Goal: Share content

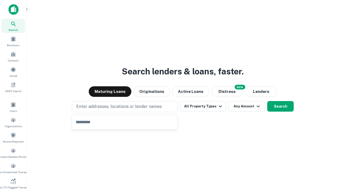
type input "**********"
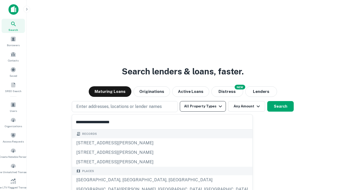
click at [126, 180] on div "[GEOGRAPHIC_DATA], [GEOGRAPHIC_DATA], [GEOGRAPHIC_DATA]" at bounding box center [162, 181] width 180 height 10
click at [203, 107] on button "All Property Types" at bounding box center [203, 106] width 46 height 11
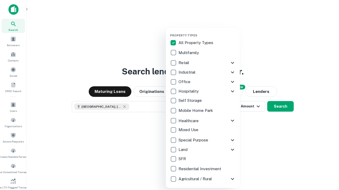
click at [207, 32] on button "button" at bounding box center [207, 32] width 74 height 0
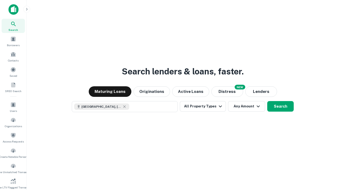
scroll to position [8, 0]
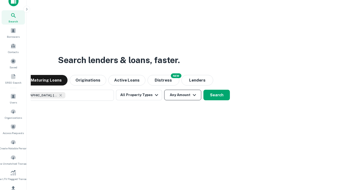
click at [164, 90] on button "Any Amount" at bounding box center [182, 95] width 37 height 11
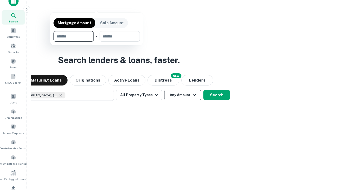
scroll to position [63, 0]
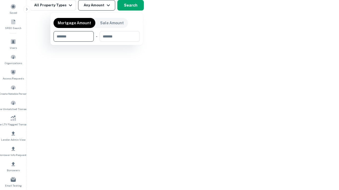
type input "*******"
click at [97, 42] on button "button" at bounding box center [96, 42] width 86 height 0
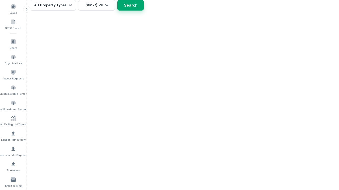
click at [144, 11] on button "Search" at bounding box center [130, 5] width 26 height 11
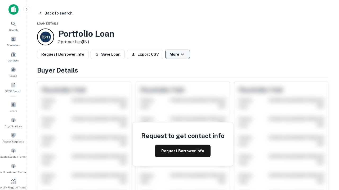
click at [177, 54] on button "More" at bounding box center [177, 55] width 25 height 10
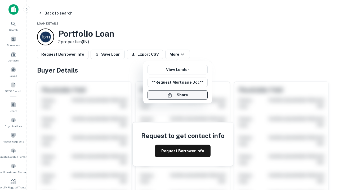
click at [177, 95] on button "Share" at bounding box center [177, 95] width 60 height 10
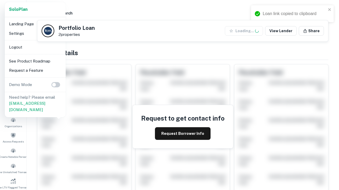
scroll to position [184, 0]
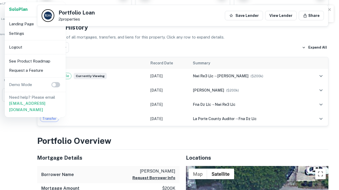
click at [35, 47] on li "Logout" at bounding box center [35, 48] width 57 height 10
